Goal: Book appointment/travel/reservation

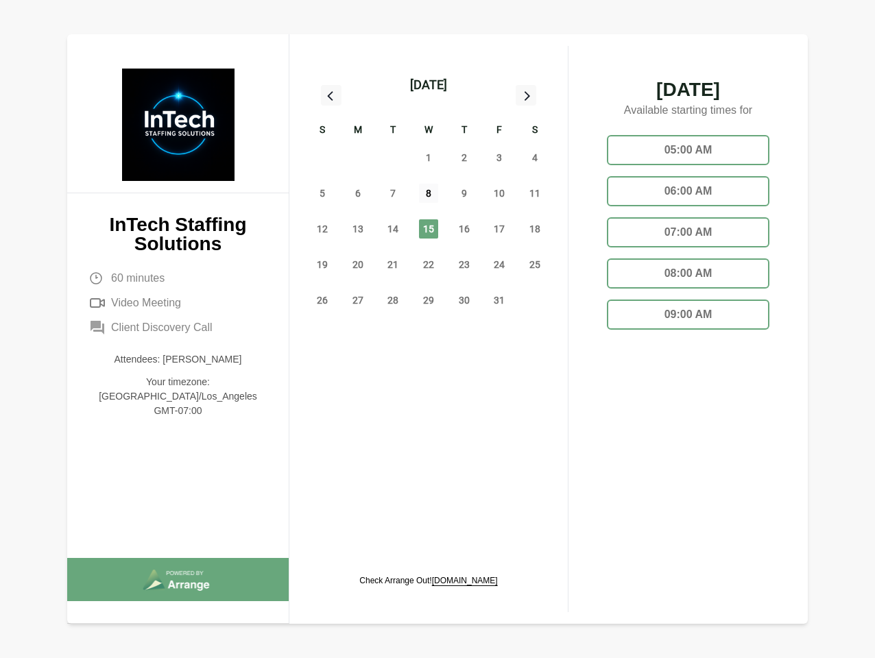
click at [428, 195] on span "8" at bounding box center [428, 193] width 19 height 19
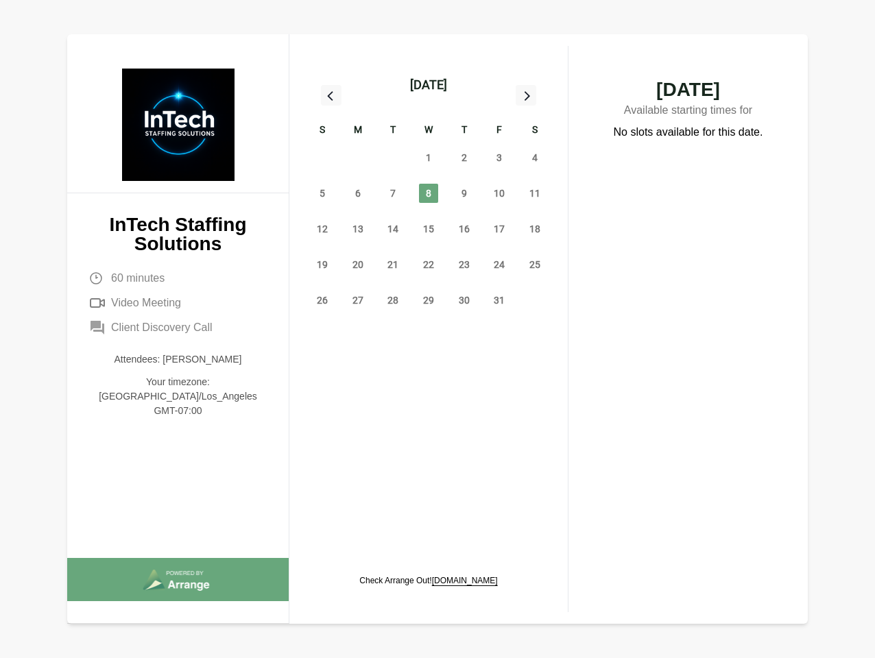
click at [428, 85] on div "[DATE]" at bounding box center [428, 84] width 37 height 19
click at [322, 158] on div "28" at bounding box center [322, 158] width 36 height 36
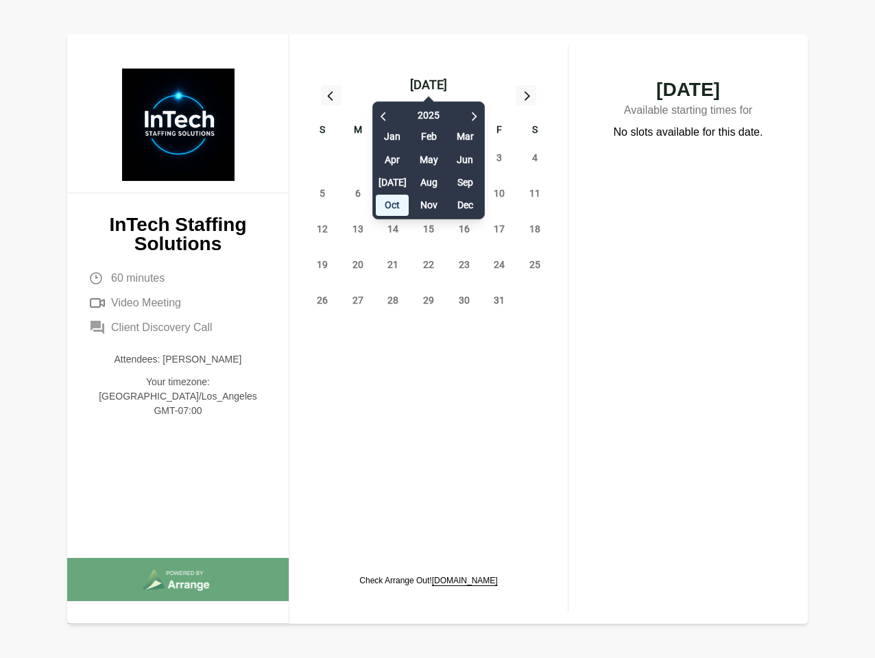
click at [358, 158] on div "29" at bounding box center [358, 158] width 36 height 36
click at [393, 158] on div "[DATE] Feb Mar Apr May Jun [DATE] Aug Sep Oct Nov Dec" at bounding box center [428, 157] width 112 height 125
click at [428, 158] on div "[DATE] Feb Mar Apr May Jun [DATE] Aug Sep Oct Nov Dec" at bounding box center [428, 157] width 112 height 125
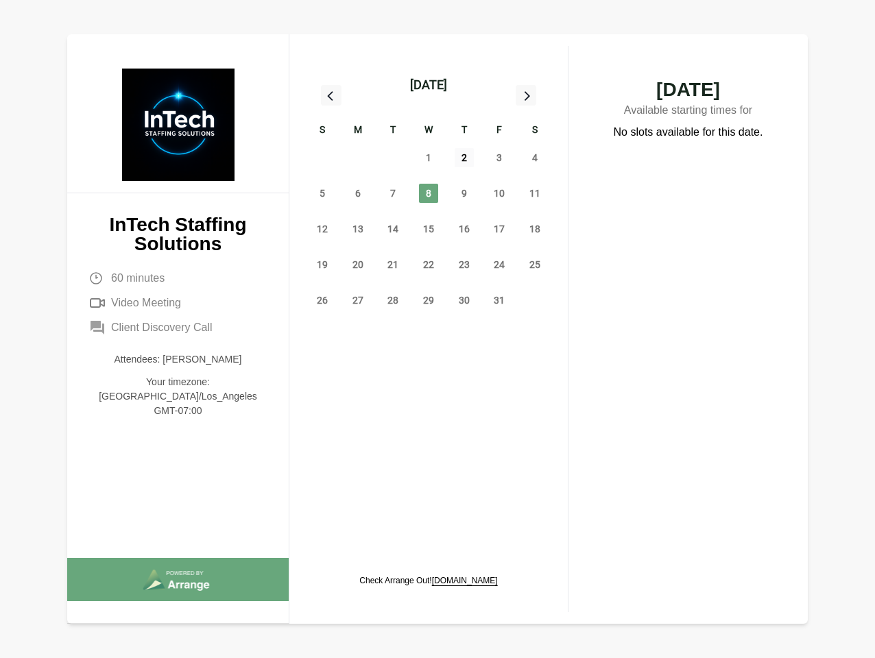
click at [464, 158] on span "2" at bounding box center [463, 157] width 19 height 19
click at [499, 158] on span "3" at bounding box center [498, 157] width 19 height 19
click at [535, 158] on span "4" at bounding box center [534, 157] width 19 height 19
click at [322, 193] on span "5" at bounding box center [322, 193] width 19 height 19
